Goal: Transaction & Acquisition: Purchase product/service

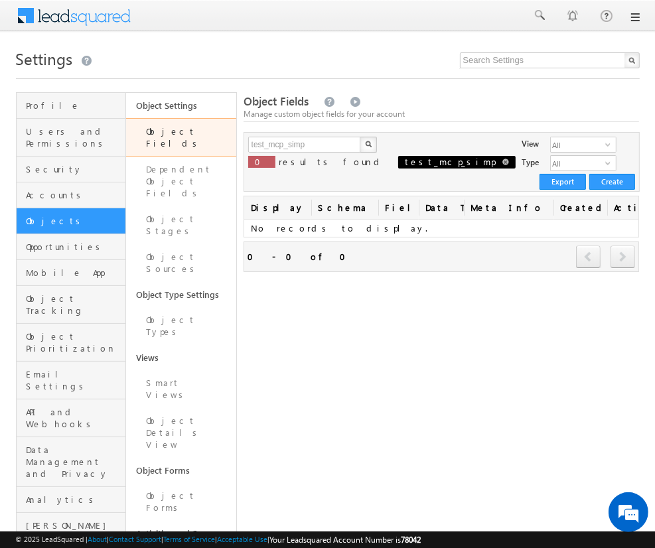
click at [502, 163] on span at bounding box center [505, 162] width 7 height 7
type input "Search Object Fields"
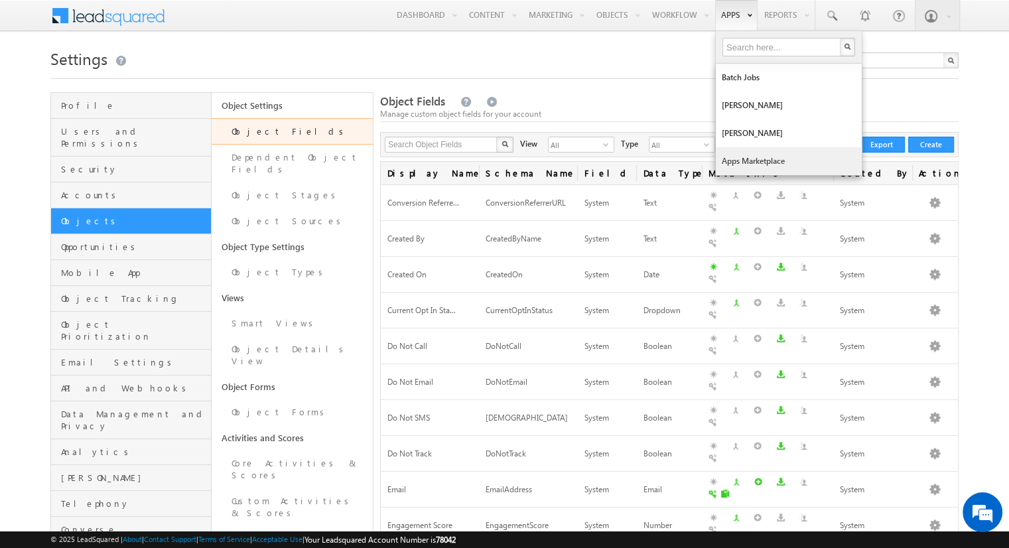
click at [654, 155] on link "Apps Marketplace" at bounding box center [789, 161] width 146 height 28
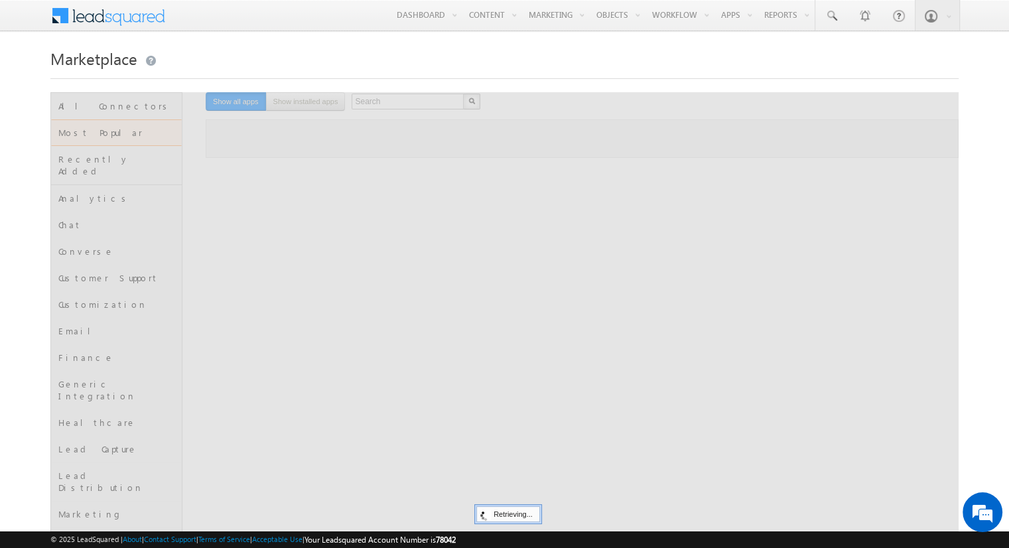
click at [386, 107] on div at bounding box center [504, 545] width 908 height 906
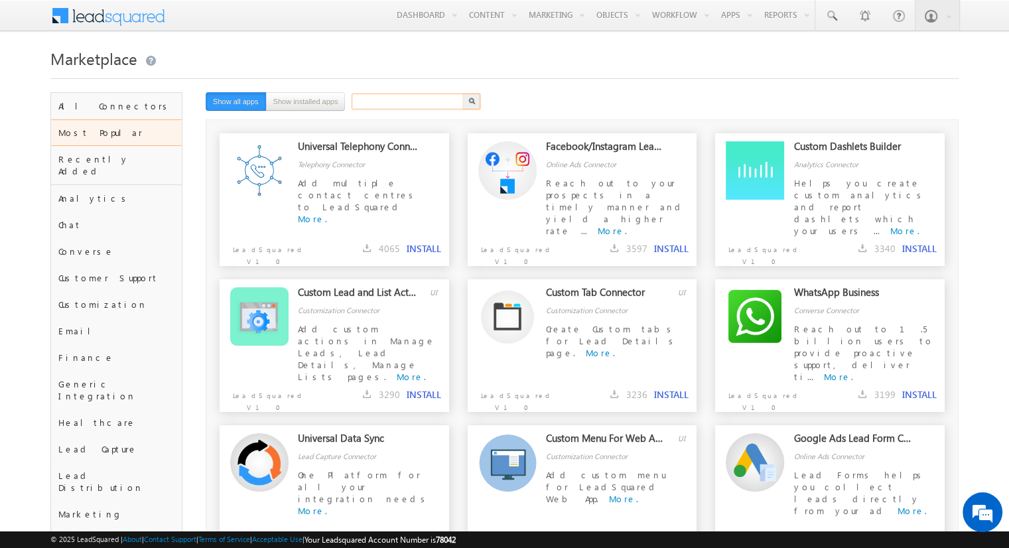
click at [386, 106] on input "text" at bounding box center [408, 102] width 113 height 16
type input "universal"
click at [463, 94] on button "button" at bounding box center [471, 102] width 17 height 16
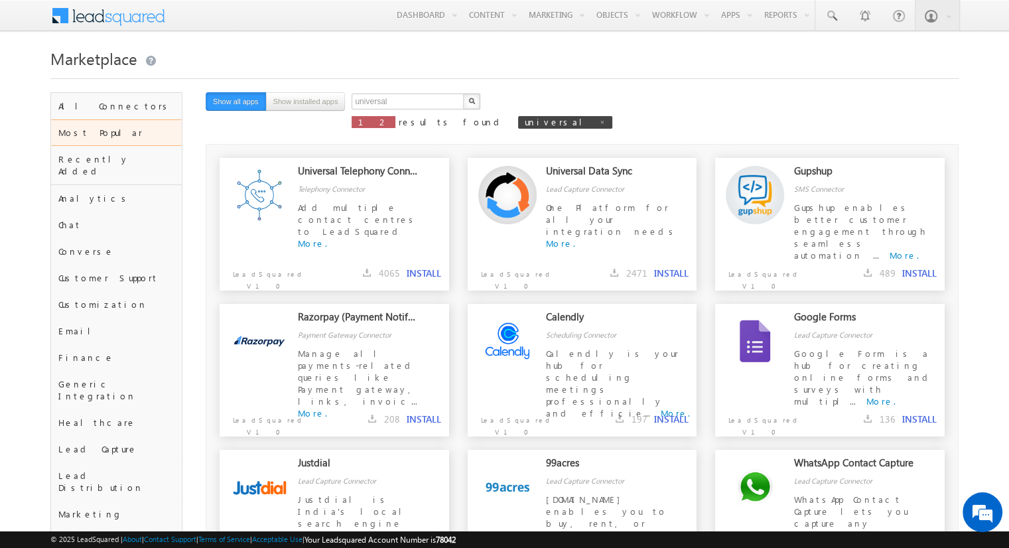
click at [660, 273] on button "INSTALL" at bounding box center [671, 273] width 35 height 12
click at [685, 173] on button "button" at bounding box center [685, 171] width 13 height 13
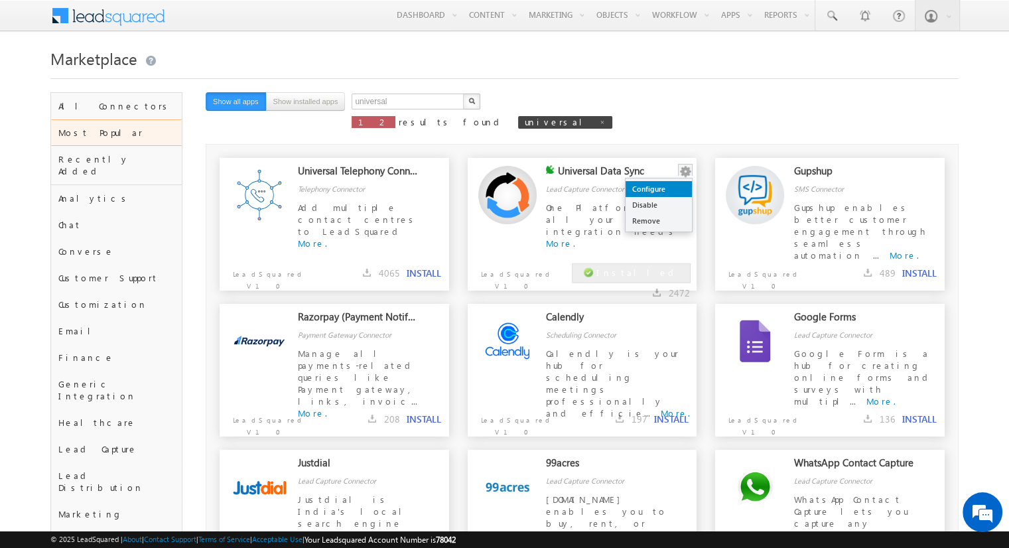
click at [677, 183] on link "Configure" at bounding box center [659, 189] width 66 height 16
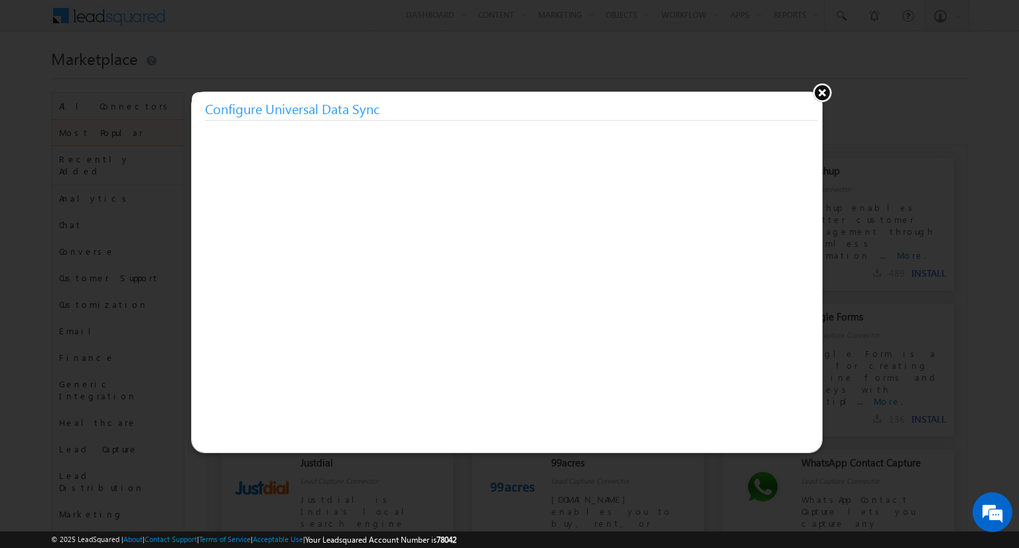
click at [823, 96] on button at bounding box center [822, 92] width 20 height 20
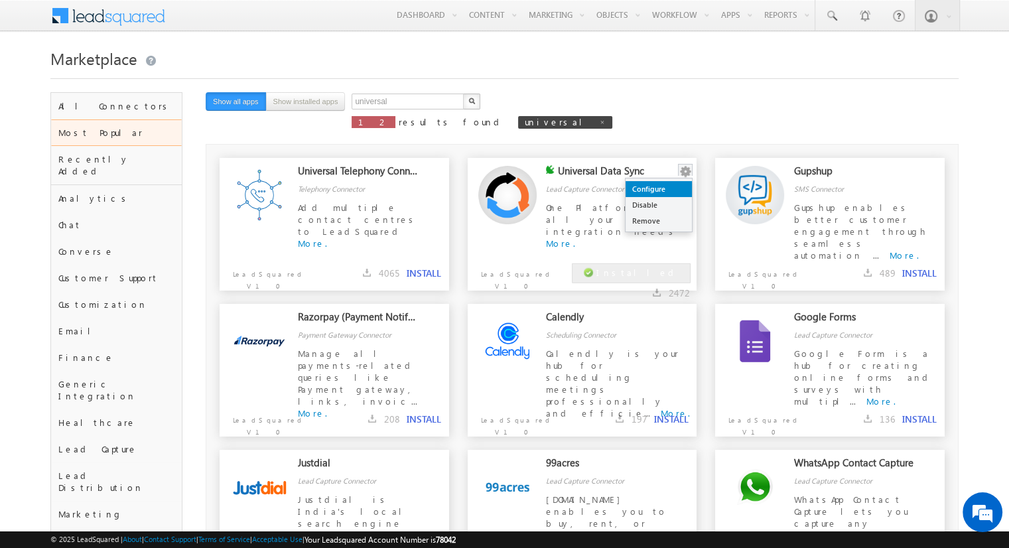
click at [661, 195] on link "Configure" at bounding box center [659, 189] width 66 height 16
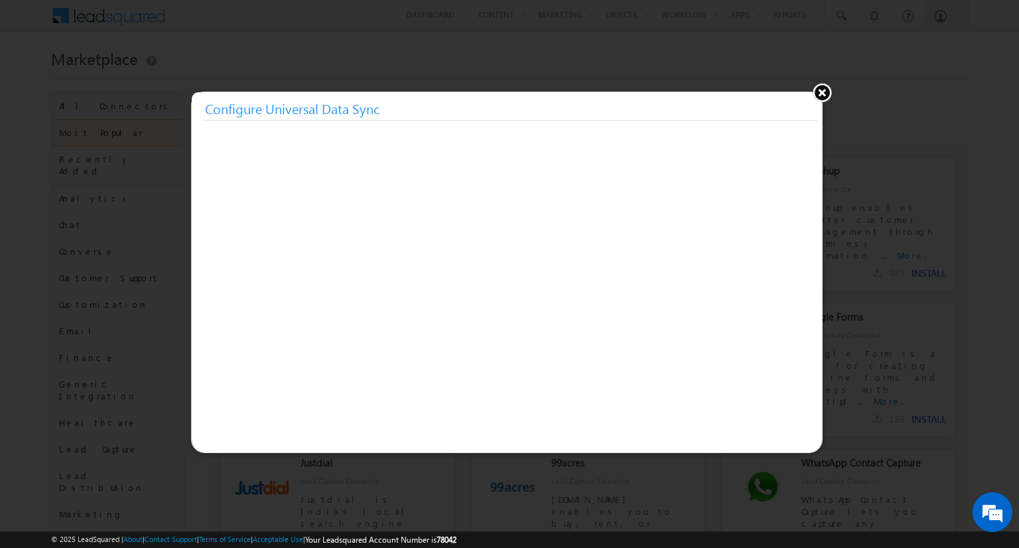
click at [817, 96] on button at bounding box center [822, 92] width 20 height 20
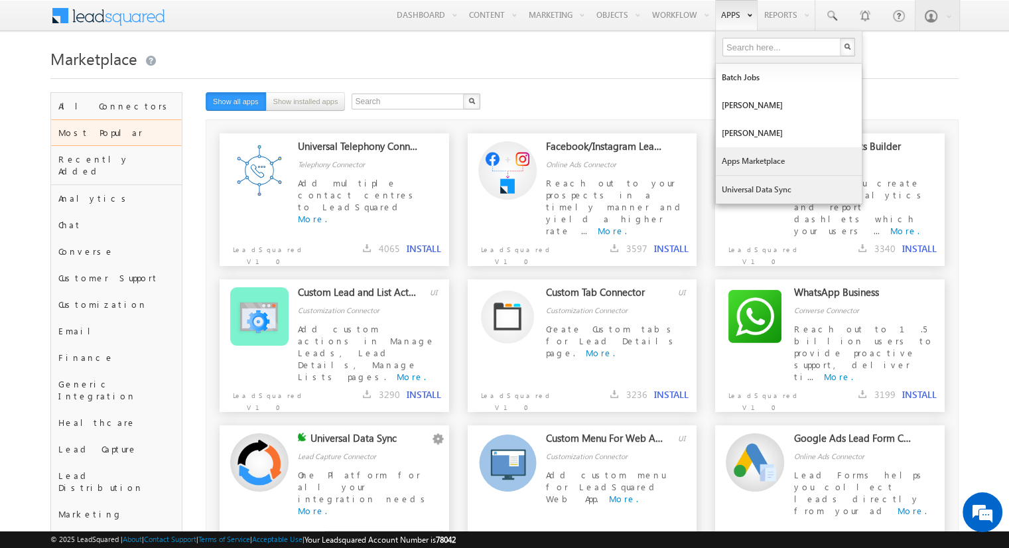
click at [752, 192] on link "Universal Data Sync" at bounding box center [789, 190] width 146 height 28
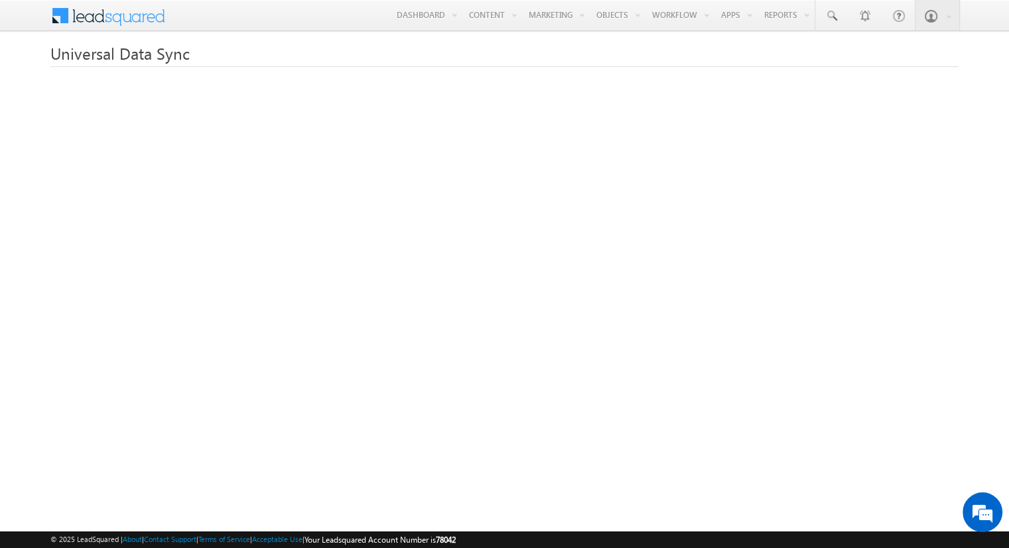
click at [148, 14] on span at bounding box center [117, 14] width 96 height 23
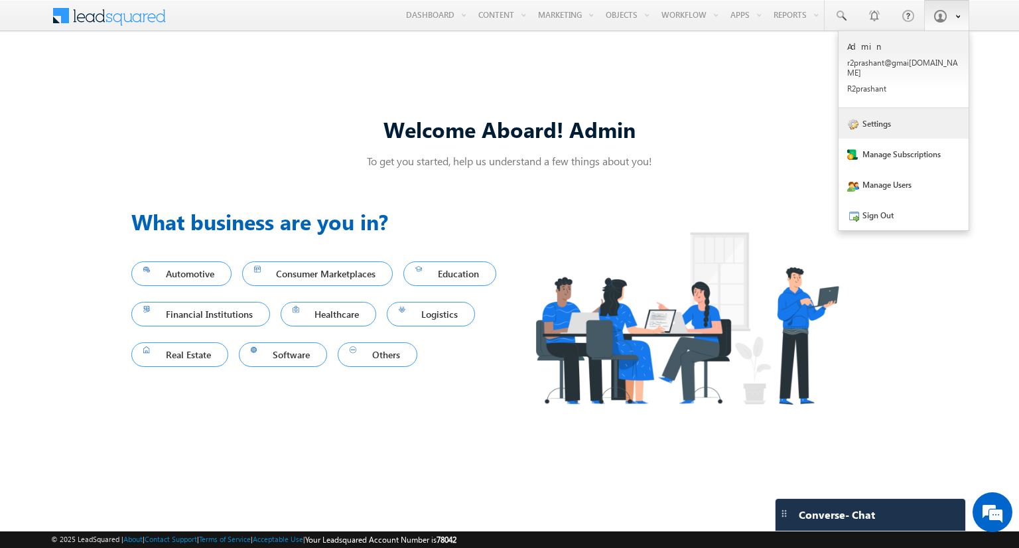
click at [900, 120] on link "Settings" at bounding box center [904, 123] width 130 height 31
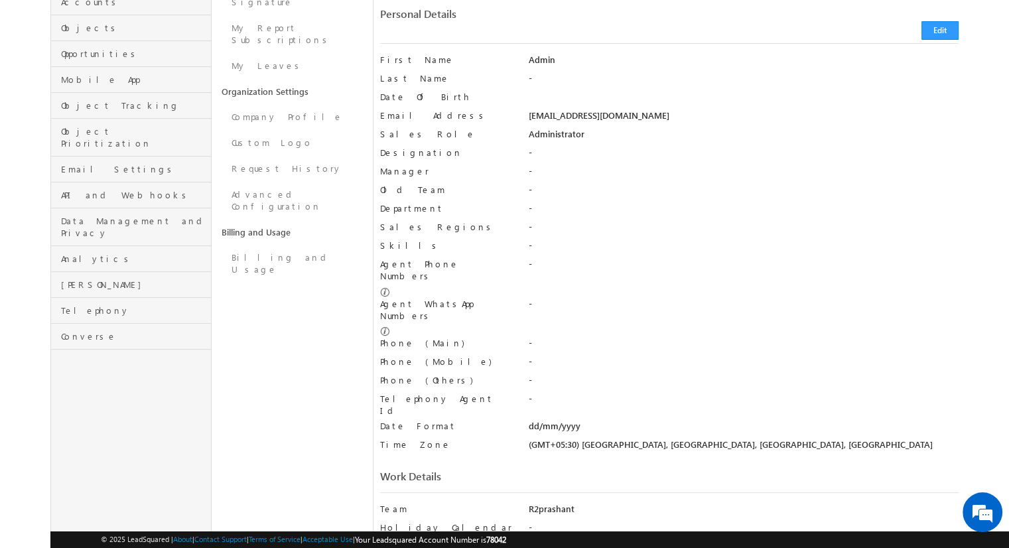
scroll to position [194, 0]
